Goal: Information Seeking & Learning: Learn about a topic

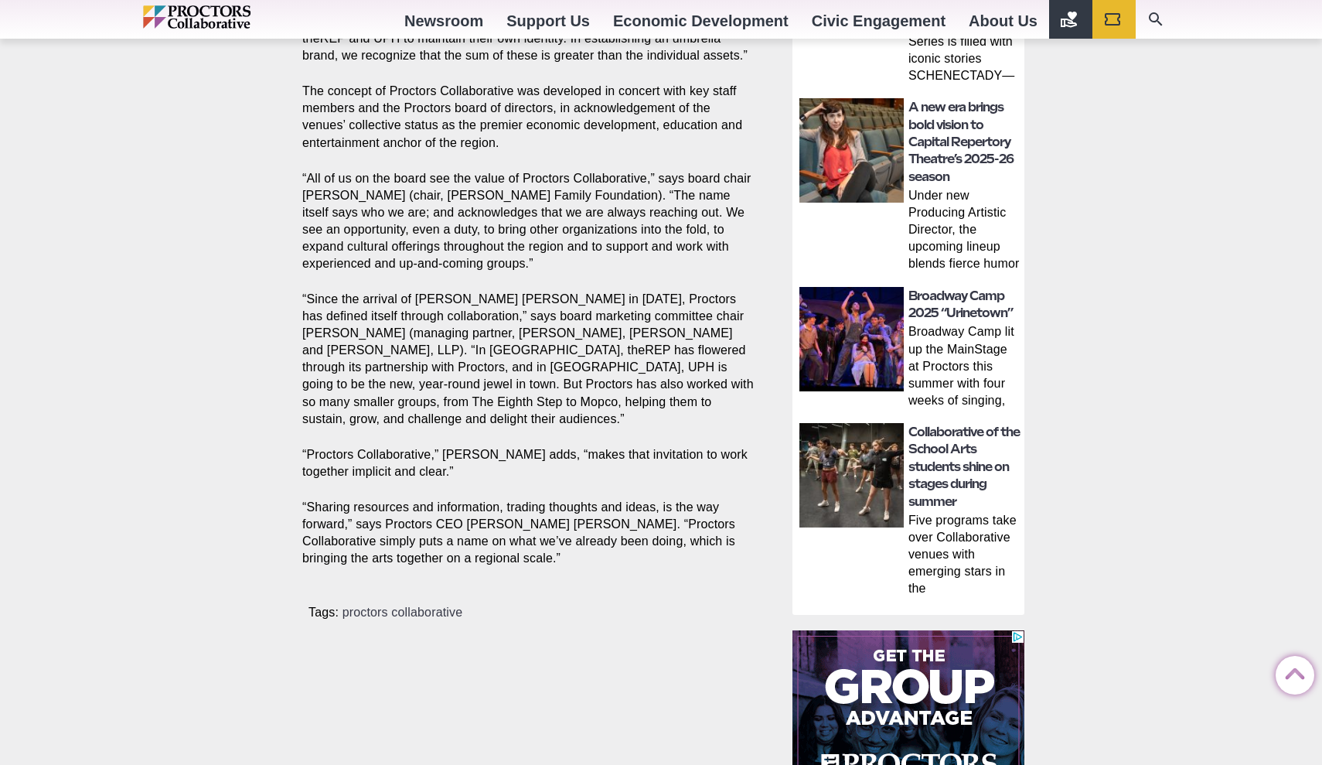
scroll to position [761, 0]
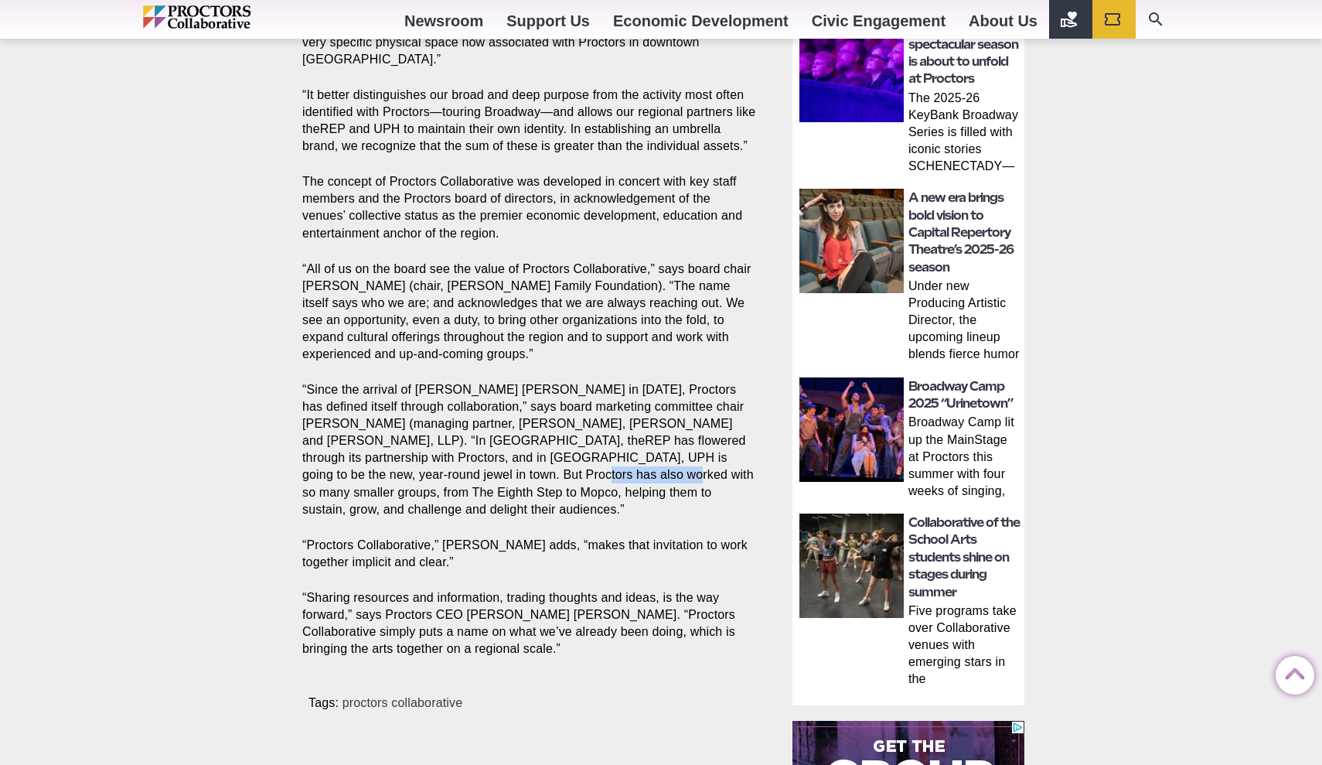
drag, startPoint x: 516, startPoint y: 473, endPoint x: 422, endPoint y: 476, distance: 94.4
click at [422, 476] on p "“Since the arrival of Philip Morris in 2005, Proctors has defined itself throug…" at bounding box center [529, 449] width 455 height 137
copy p "The Eighth Step"
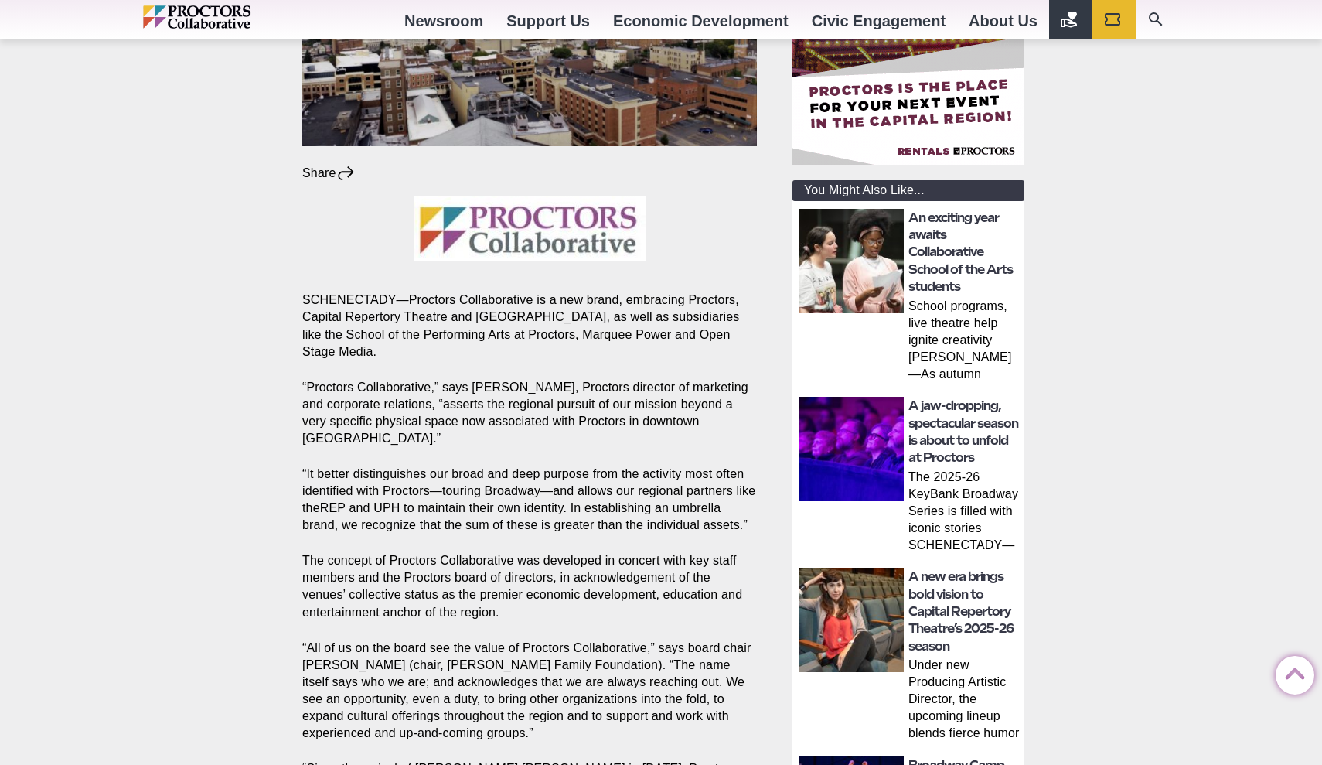
scroll to position [302, 0]
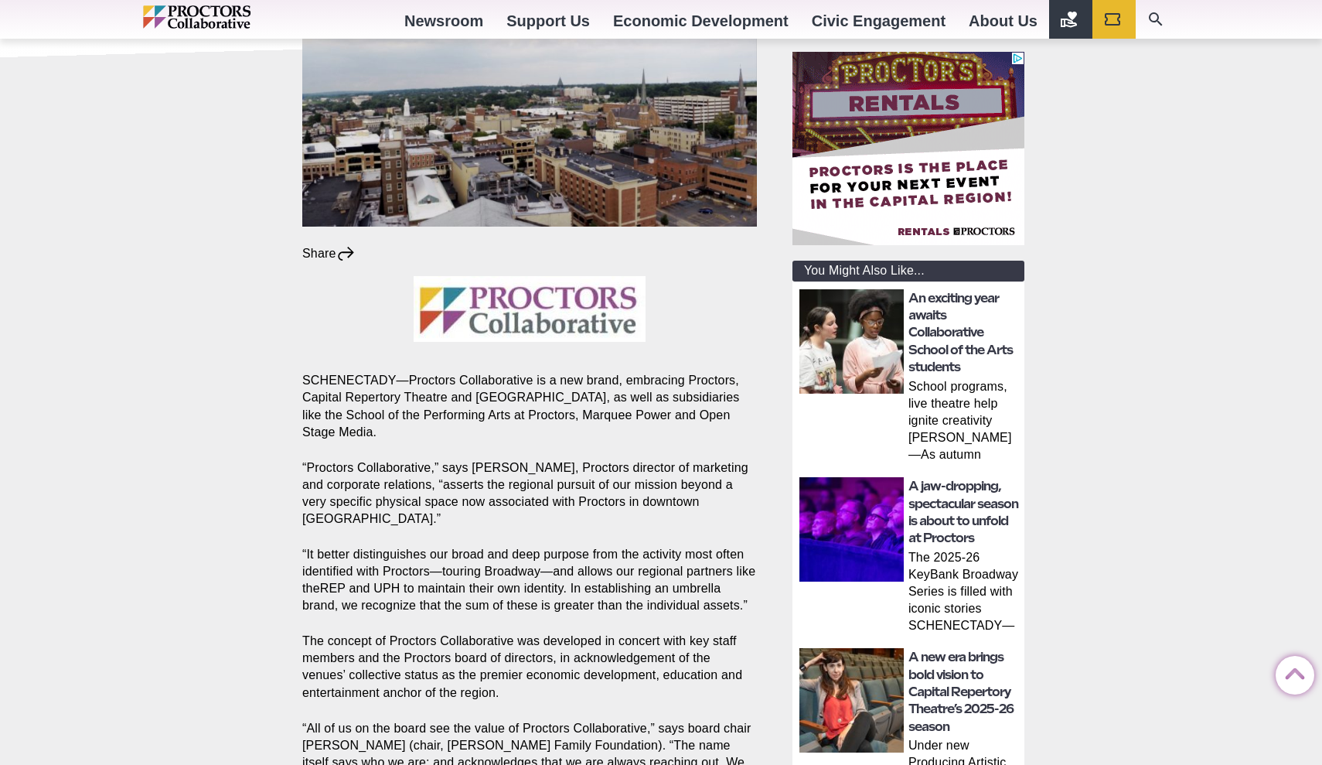
click at [565, 328] on img at bounding box center [530, 309] width 232 height 66
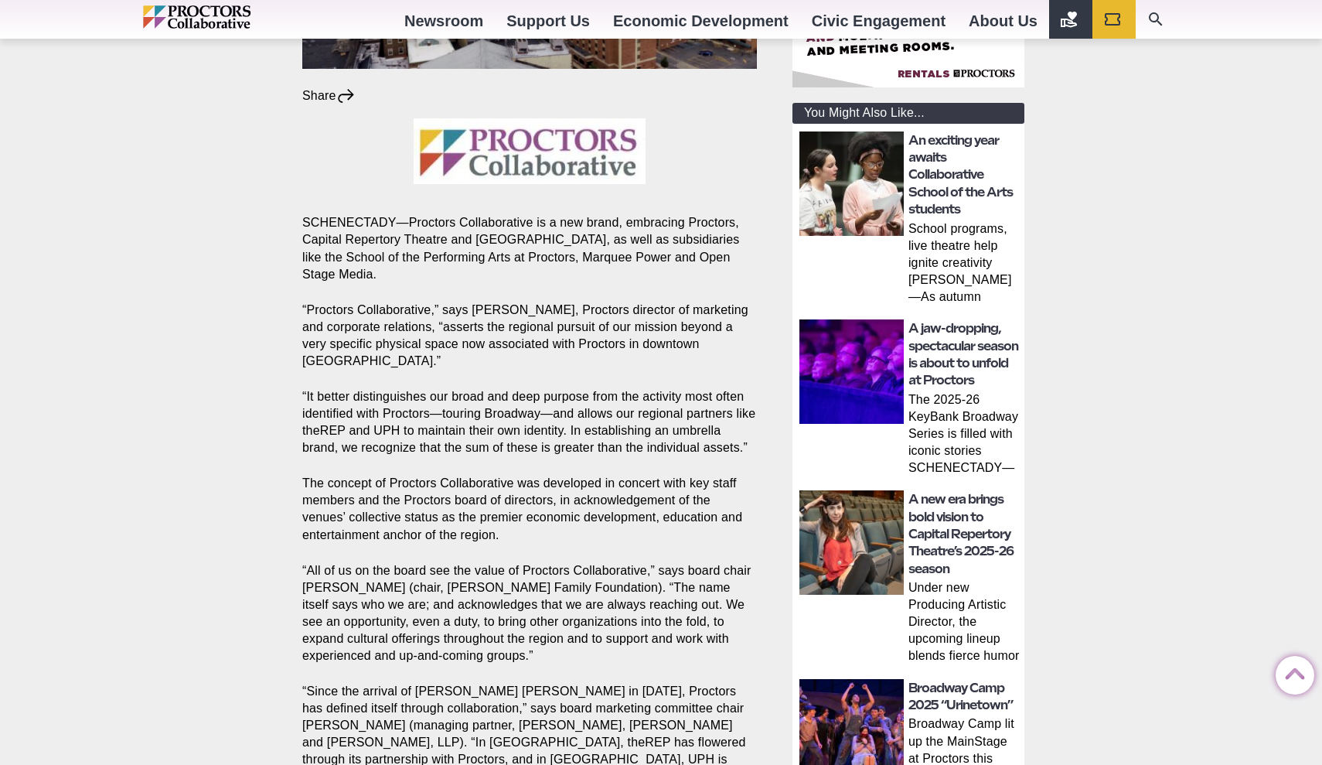
scroll to position [465, 0]
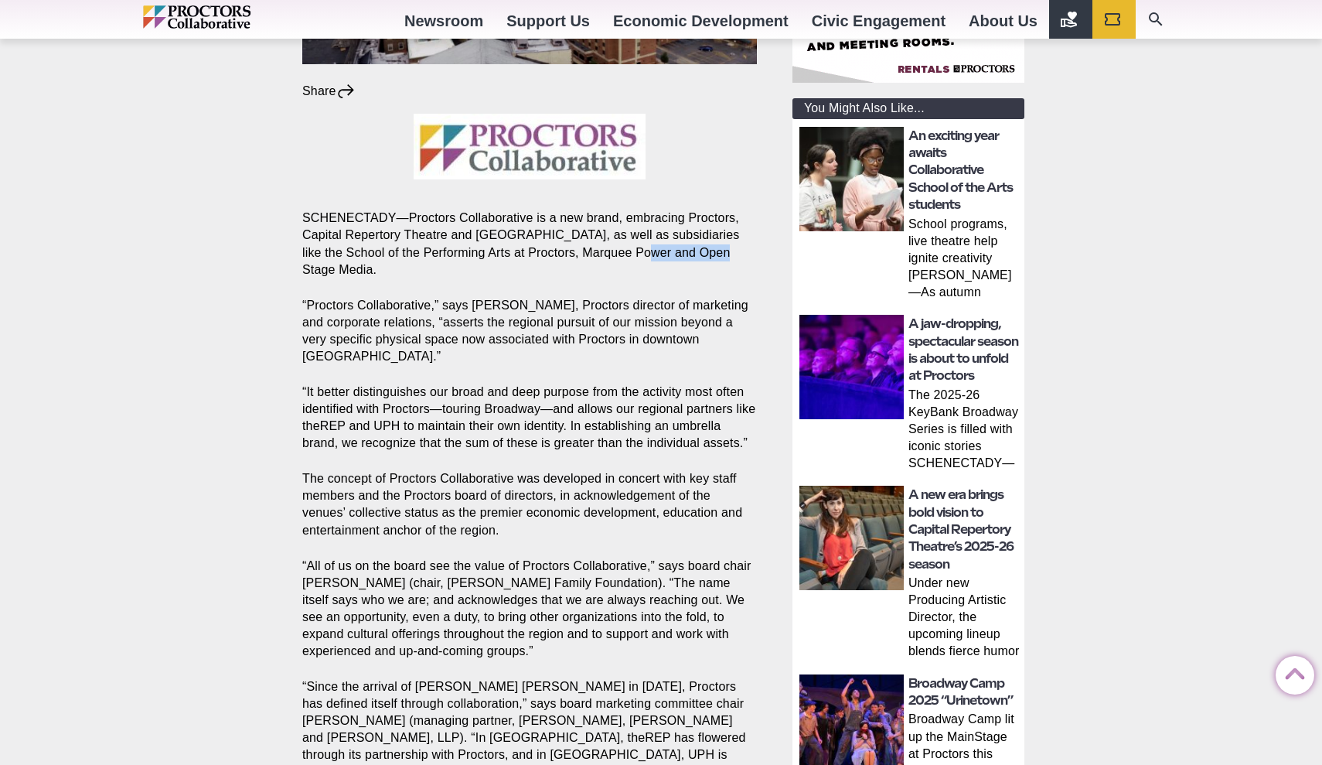
drag, startPoint x: 639, startPoint y: 253, endPoint x: 720, endPoint y: 253, distance: 81.2
click at [720, 253] on p "SCHENECTADY—Proctors Collaborative is a new brand, embracing Proctors, Capital …" at bounding box center [529, 243] width 455 height 68
copy p "Marquee Powe"
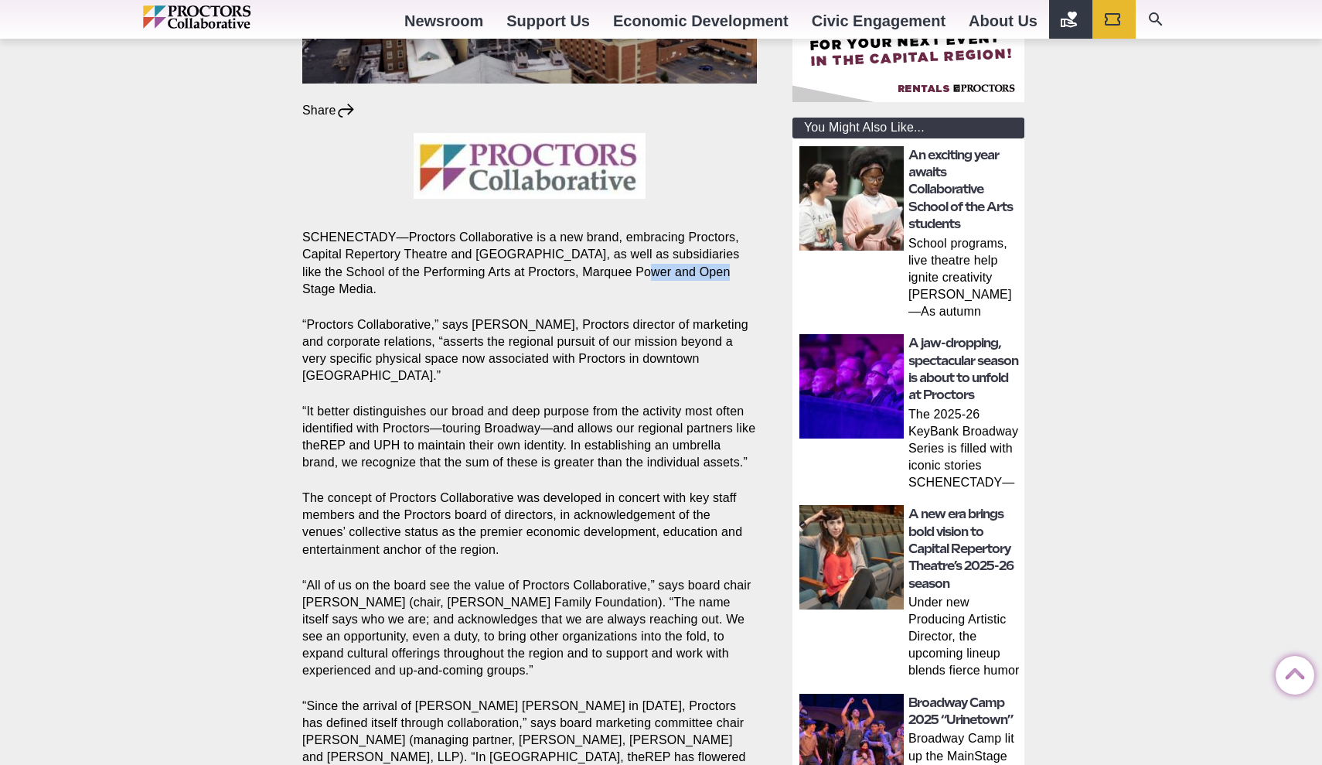
scroll to position [451, 0]
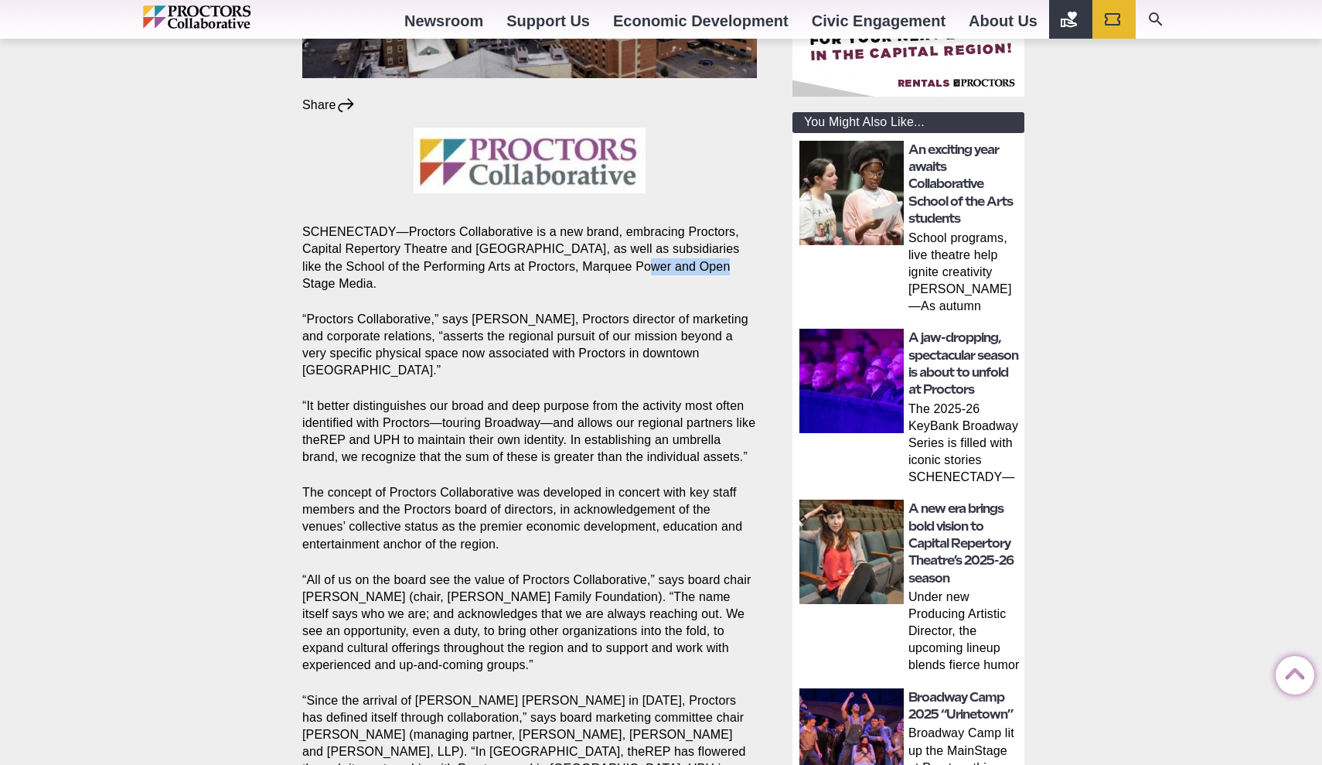
drag, startPoint x: 306, startPoint y: 286, endPoint x: 406, endPoint y: 286, distance: 99.7
click at [406, 286] on p "SCHENECTADY—Proctors Collaborative is a new brand, embracing Proctors, Capital …" at bounding box center [529, 257] width 455 height 68
copy p "Open Stage Media"
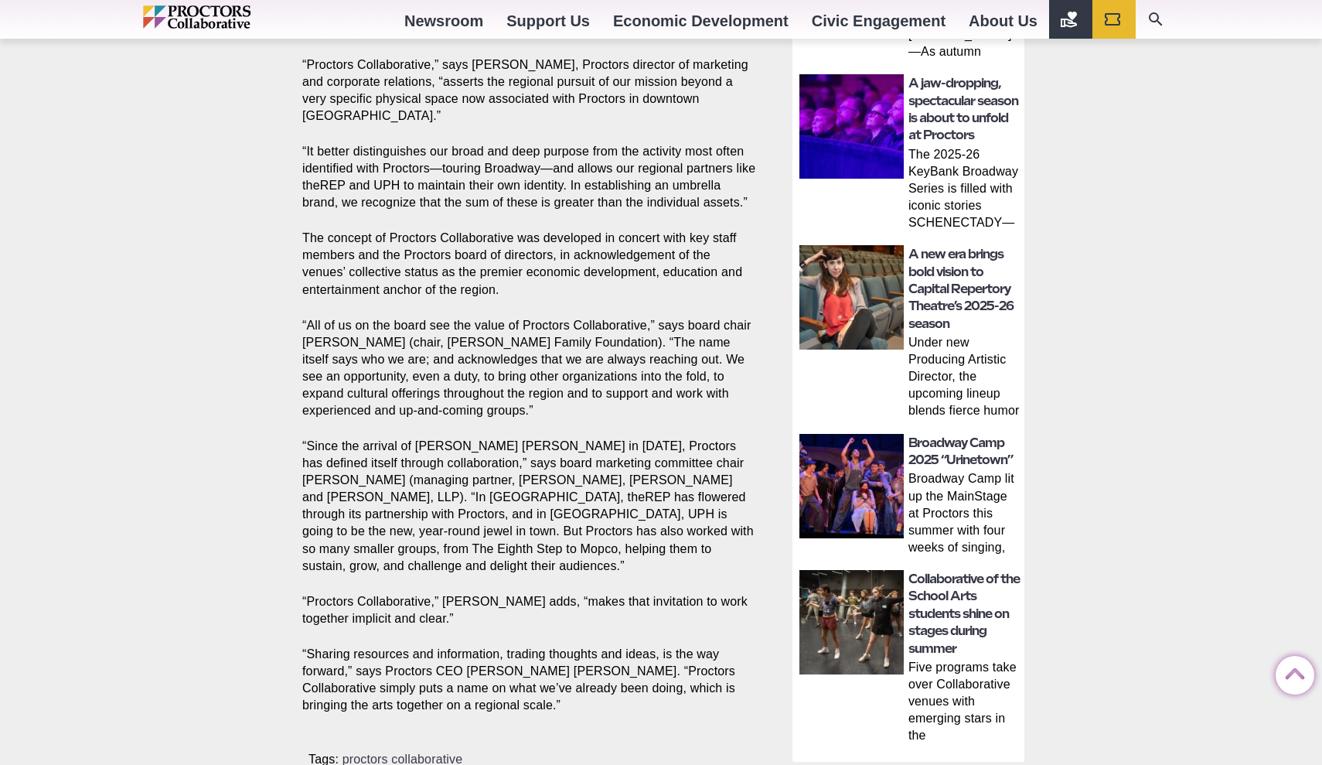
scroll to position [703, 0]
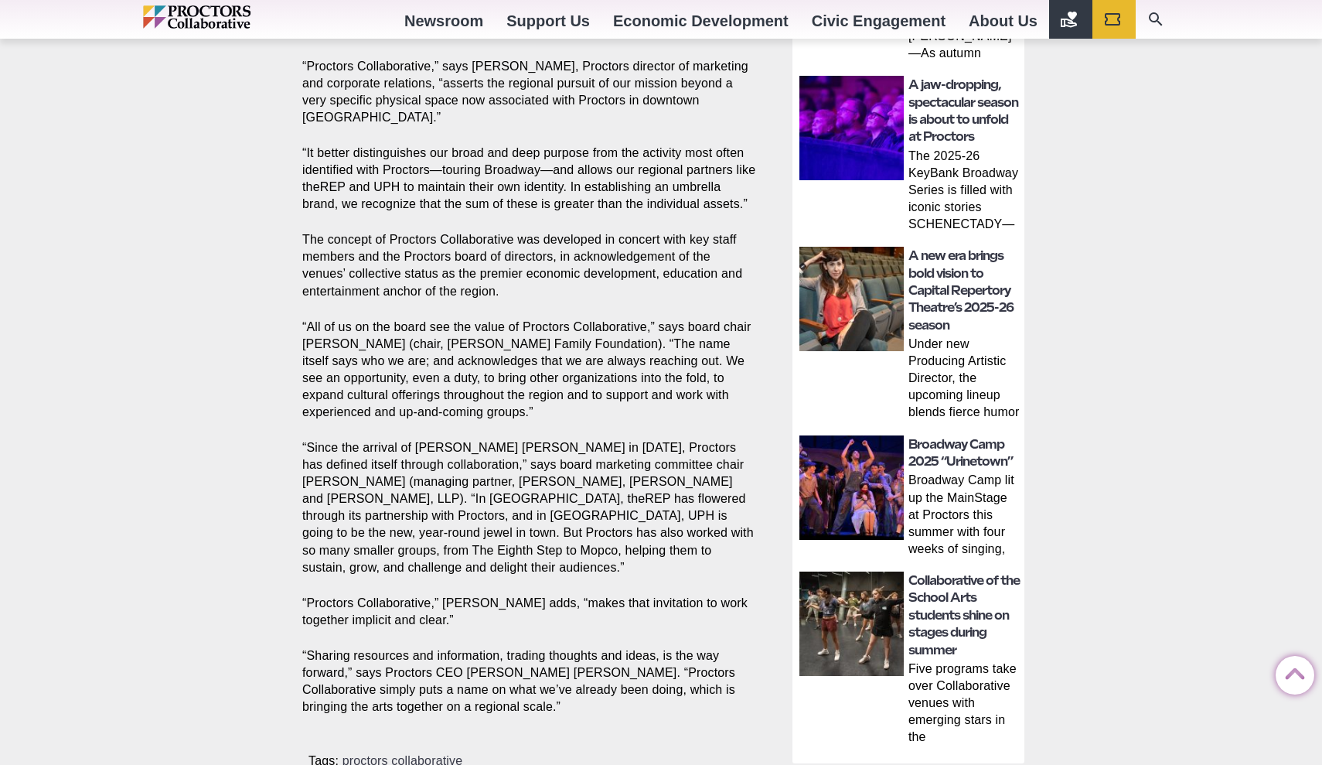
click at [543, 529] on p "“Since the arrival of Philip Morris in 2005, Proctors has defined itself throug…" at bounding box center [529, 507] width 455 height 137
copy p "Mopco"
